Goal: Navigation & Orientation: Find specific page/section

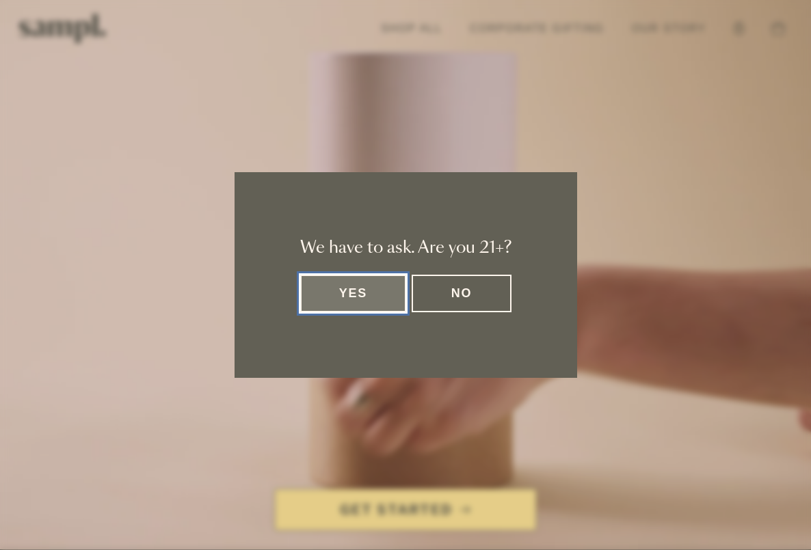
click at [325, 297] on button "Yes" at bounding box center [353, 294] width 107 height 38
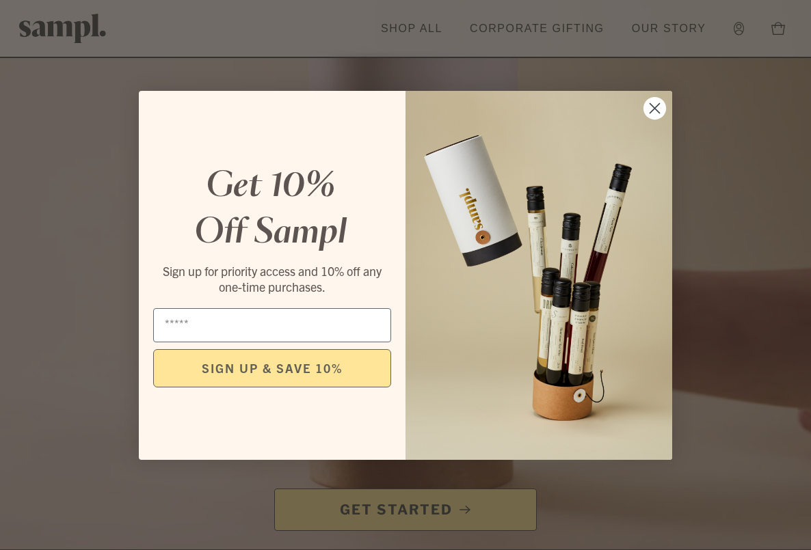
click at [651, 108] on circle "Close dialog" at bounding box center [654, 107] width 23 height 23
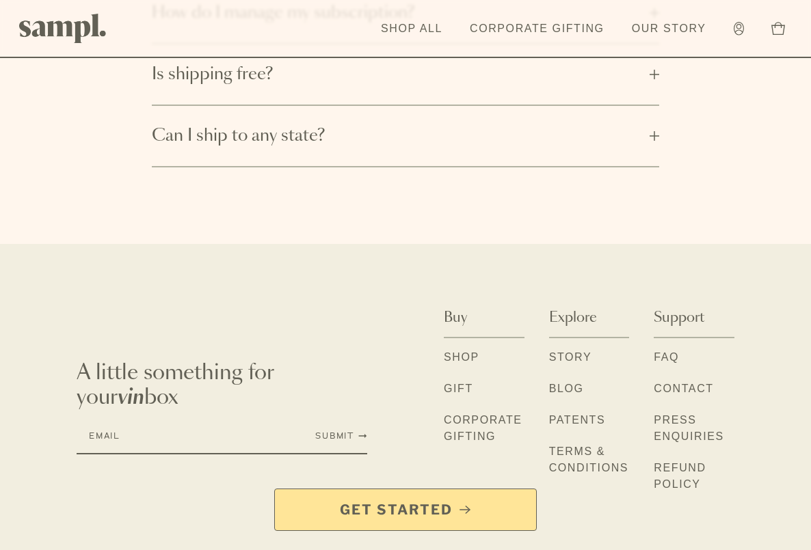
scroll to position [2369, 0]
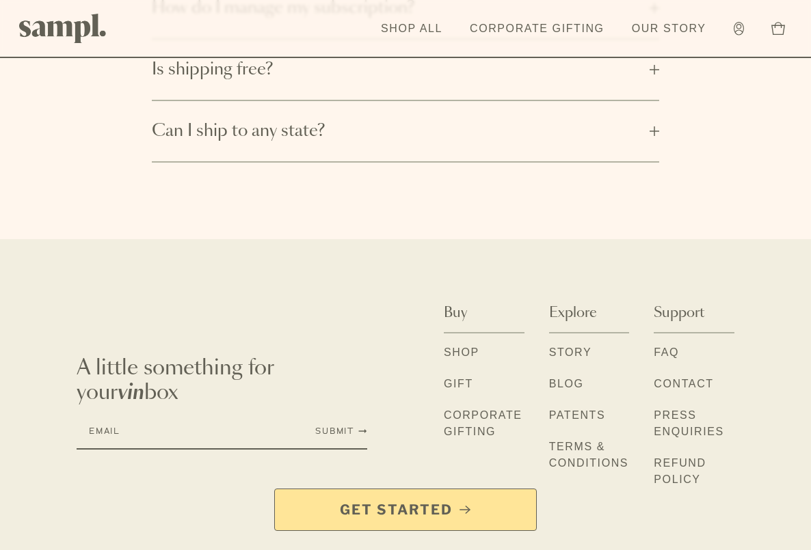
click at [653, 114] on button "Can I ship to any state?" at bounding box center [406, 131] width 508 height 60
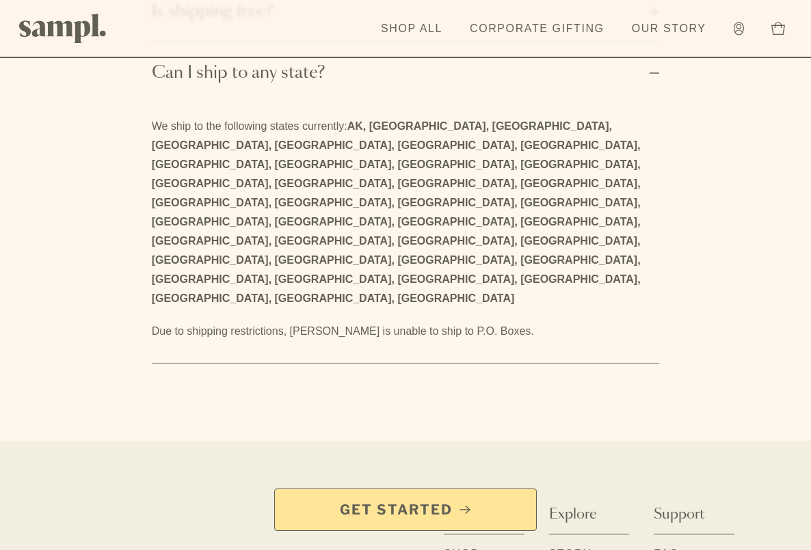
scroll to position [2468, 0]
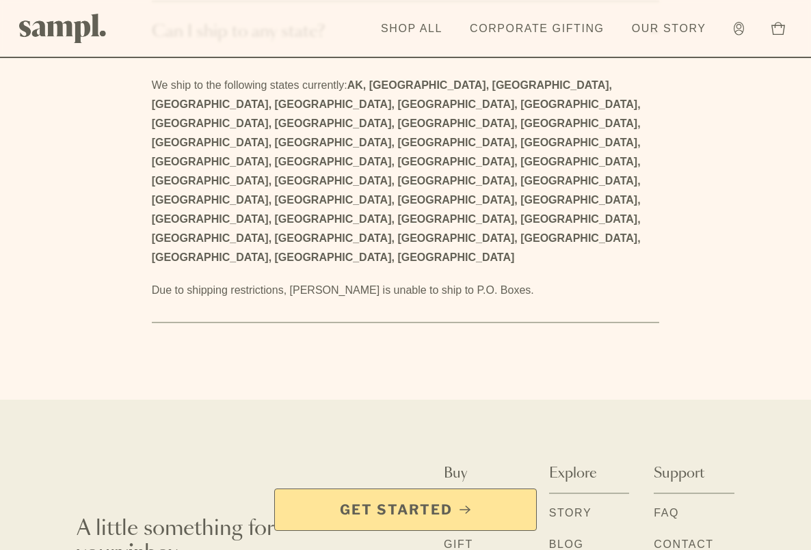
click at [569, 505] on link "Story" at bounding box center [570, 514] width 43 height 18
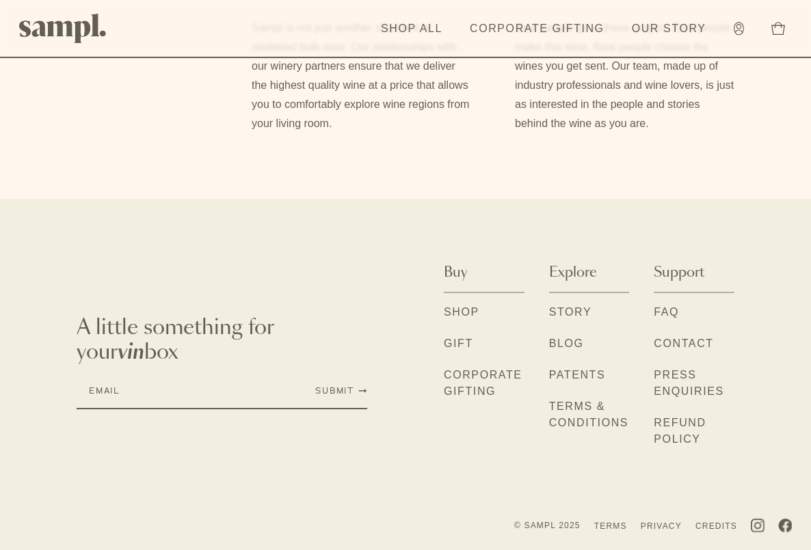
scroll to position [1386, 0]
click at [465, 313] on link "Shop" at bounding box center [462, 313] width 36 height 18
